Goal: Task Accomplishment & Management: Use online tool/utility

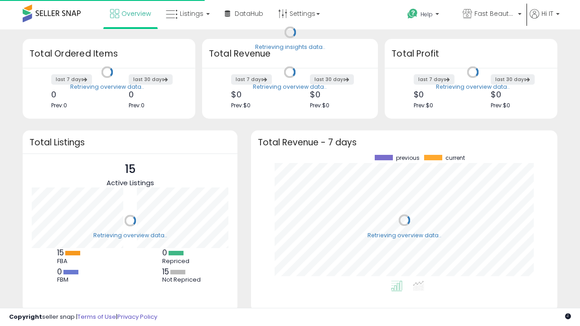
scroll to position [126, 288]
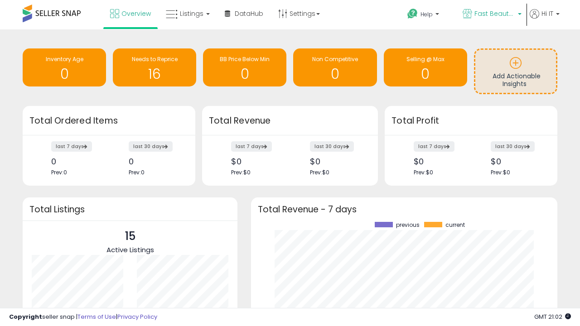
click at [491, 15] on span "Fast Beauty ([GEOGRAPHIC_DATA])" at bounding box center [495, 13] width 41 height 9
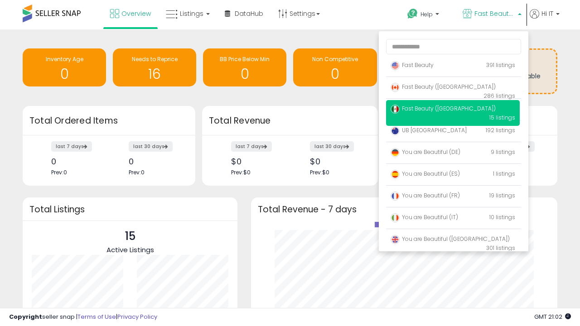
click at [453, 67] on p "Fast Beauty 391 listings" at bounding box center [453, 66] width 134 height 18
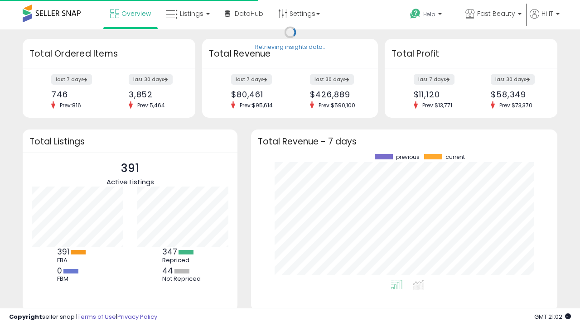
scroll to position [126, 288]
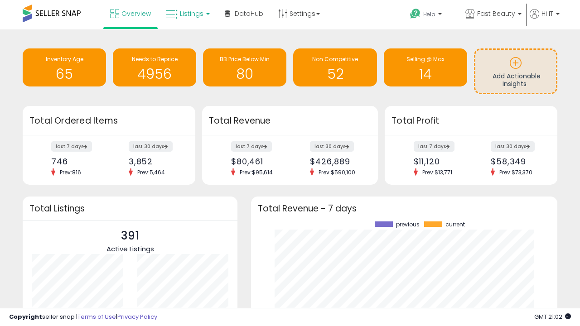
click at [187, 14] on span "Listings" at bounding box center [192, 13] width 24 height 9
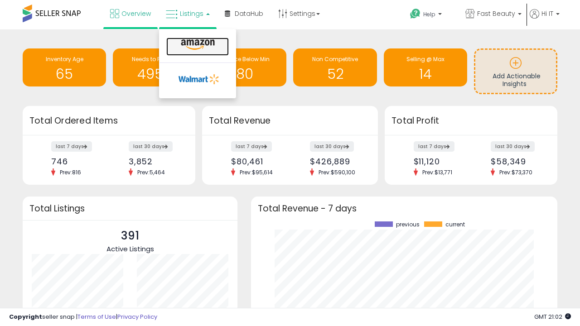
click at [197, 45] on icon at bounding box center [197, 45] width 39 height 12
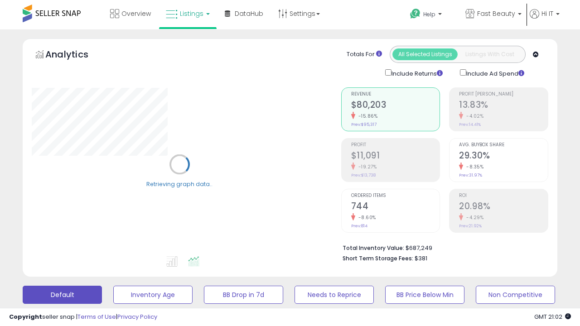
scroll to position [176, 0]
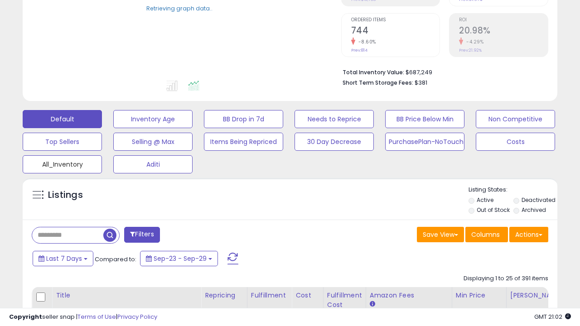
click at [62, 163] on button "All_Inventory" at bounding box center [62, 165] width 79 height 18
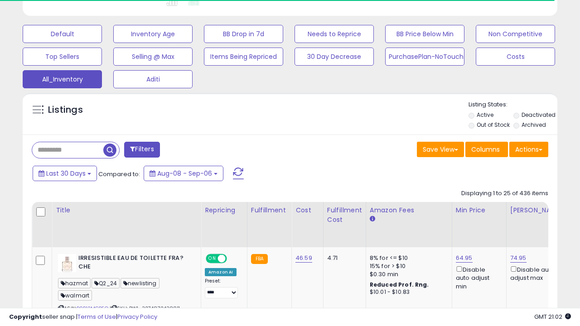
scroll to position [0, 7]
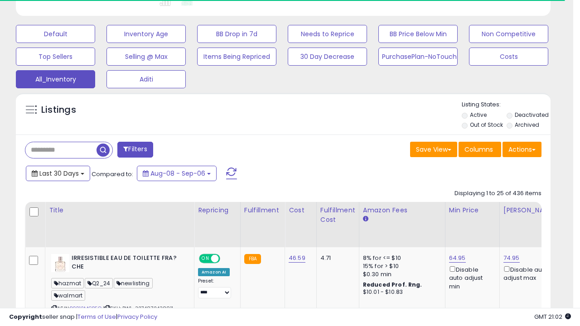
click at [58, 173] on span "Last 30 Days" at bounding box center [58, 173] width 39 height 9
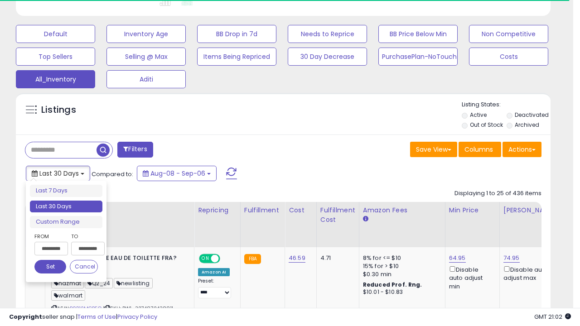
scroll to position [186, 309]
click at [66, 207] on li "Last 30 Days" at bounding box center [66, 207] width 73 height 12
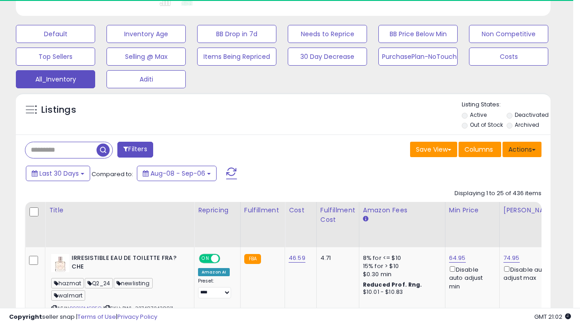
click at [522, 149] on button "Actions" at bounding box center [522, 149] width 39 height 15
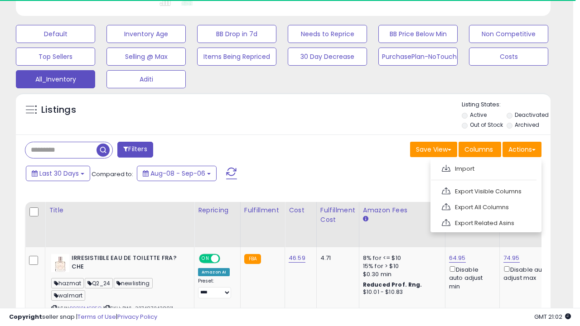
click at [485, 206] on link "Export All Columns" at bounding box center [485, 207] width 99 height 14
